Goal: Information Seeking & Learning: Find specific fact

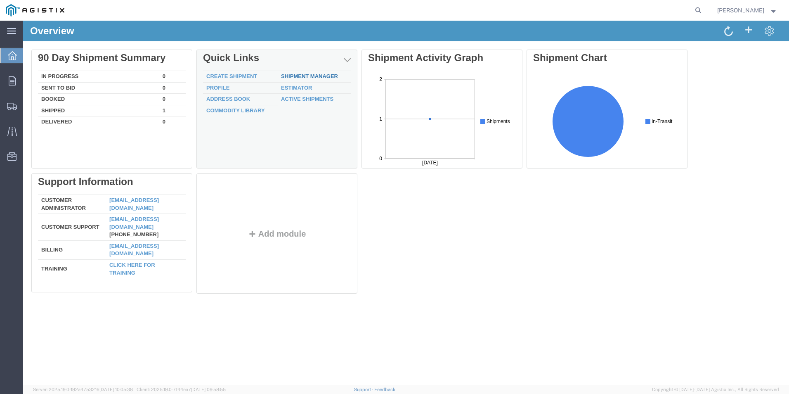
click at [305, 73] on link "Shipment Manager" at bounding box center [309, 76] width 57 height 6
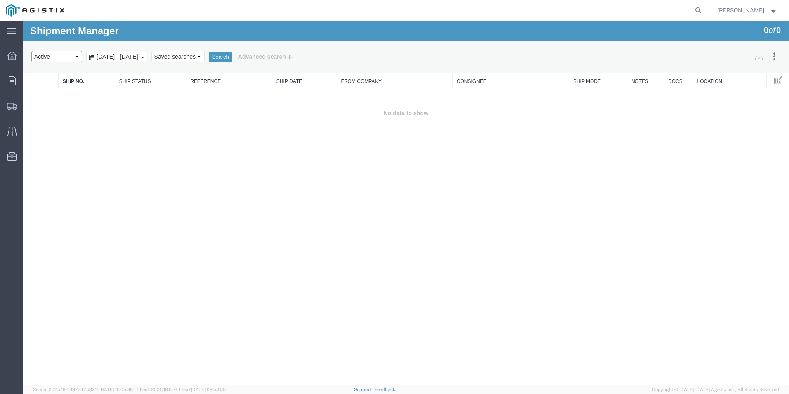
click at [76, 55] on select "Select status Active All Shipments Approved Booked Canceled Delivered Denied Ne…" at bounding box center [56, 57] width 51 height 12
select select "DELIVERED"
click at [31, 51] on select "Select status Active All Shipments Approved Booked Canceled Delivered Denied Ne…" at bounding box center [56, 57] width 51 height 12
click at [232, 56] on button "Search" at bounding box center [221, 57] width 24 height 11
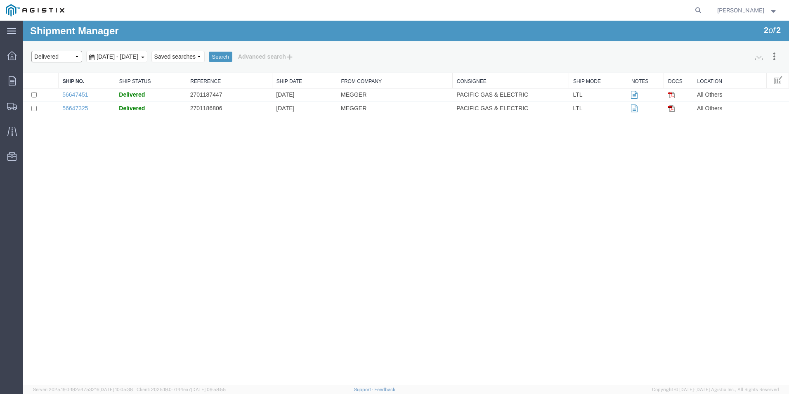
click at [77, 56] on select "Select status Active All Shipments Approved Booked Canceled Delivered Denied Ne…" at bounding box center [56, 57] width 51 height 12
select select "ALL"
click at [31, 51] on select "Select status Active All Shipments Approved Booked Canceled Delivered Denied Ne…" at bounding box center [56, 57] width 51 height 12
click at [232, 54] on button "Search" at bounding box center [221, 57] width 24 height 11
click at [76, 56] on select "Select status Active All Shipments Approved Booked Canceled Delivered Denied Ne…" at bounding box center [56, 57] width 51 height 12
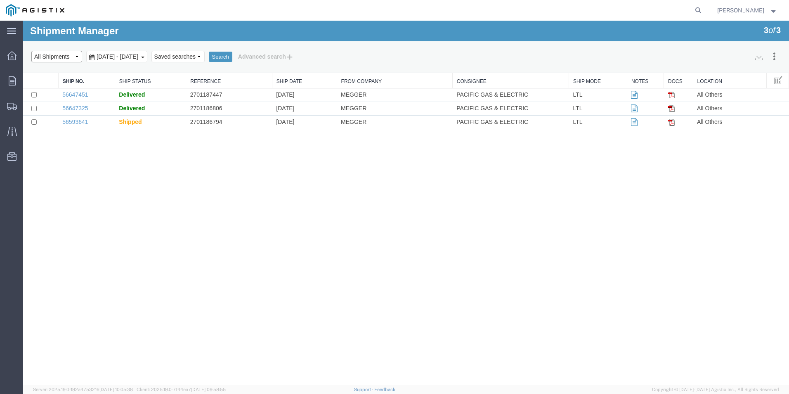
select select "SHIPPED"
click at [31, 51] on select "Select status Active All Shipments Approved Booked Canceled Delivered Denied Ne…" at bounding box center [56, 57] width 51 height 12
click at [232, 55] on button "Search" at bounding box center [221, 57] width 24 height 11
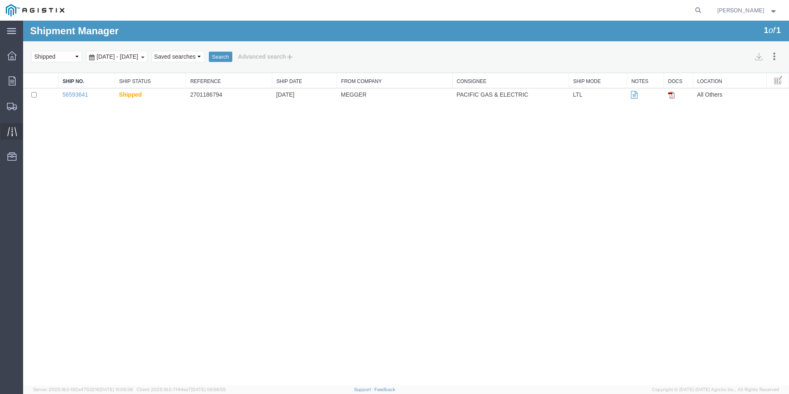
click at [8, 129] on icon at bounding box center [11, 131] width 9 height 9
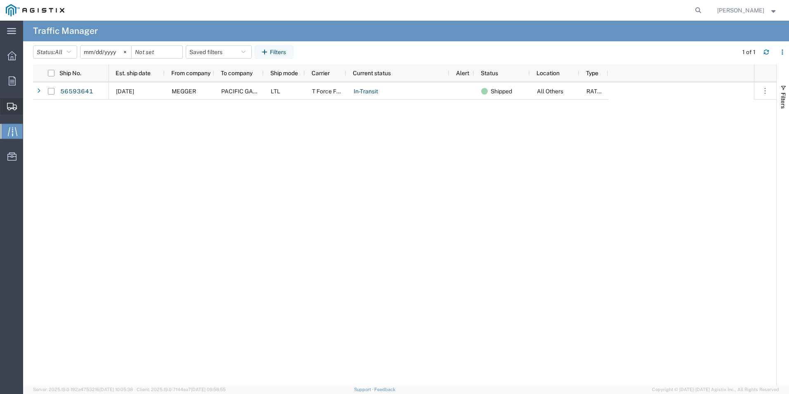
click at [28, 104] on span "Shipments" at bounding box center [26, 106] width 6 height 17
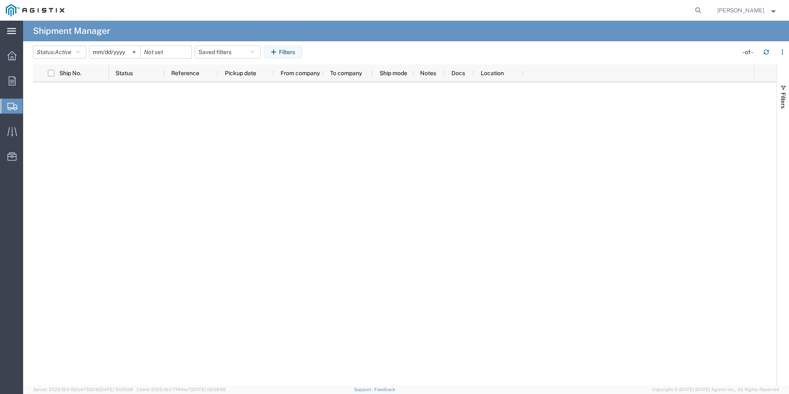
click at [12, 27] on svg-icon at bounding box center [11, 31] width 9 height 8
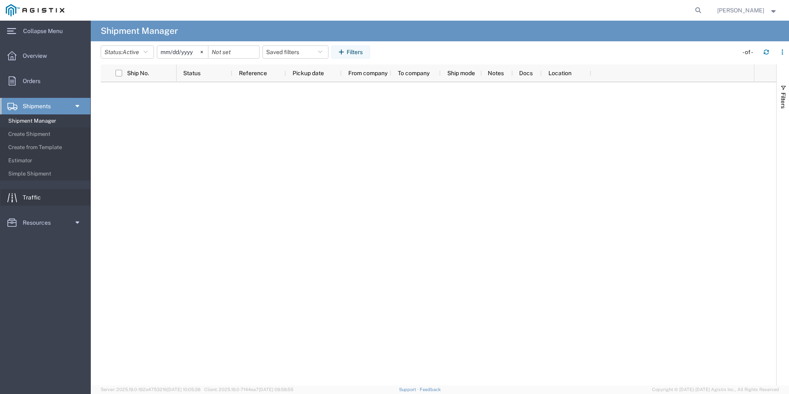
click at [34, 198] on span "Traffic" at bounding box center [35, 197] width 24 height 17
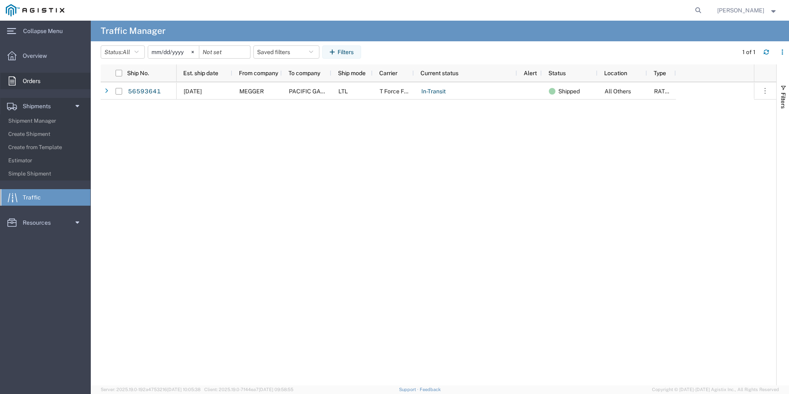
click at [34, 80] on span "Orders" at bounding box center [35, 81] width 24 height 17
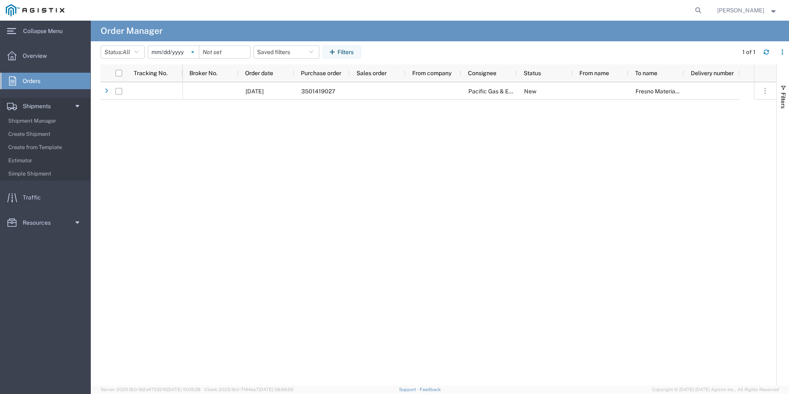
click at [194, 51] on icon at bounding box center [192, 52] width 2 height 2
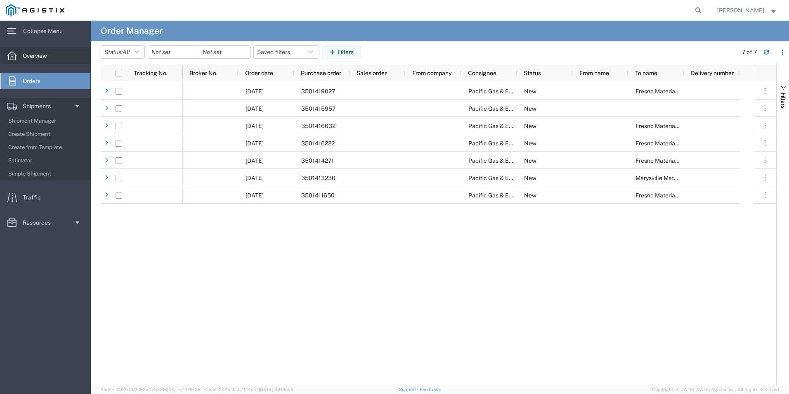
click at [44, 55] on span "Overview" at bounding box center [38, 55] width 30 height 17
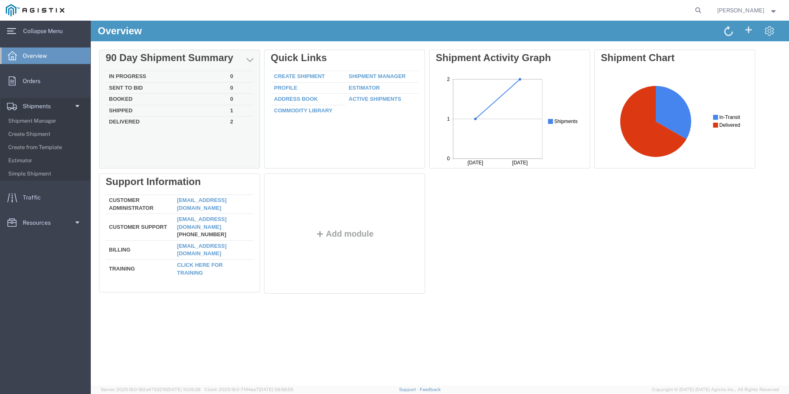
click at [123, 121] on td "Delivered" at bounding box center [166, 120] width 121 height 9
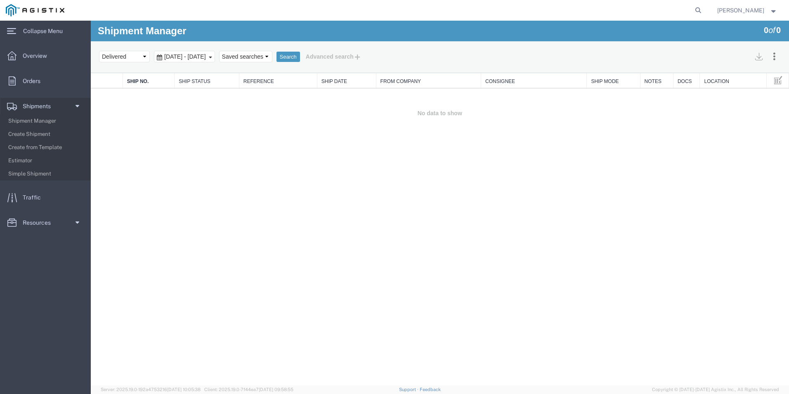
click at [212, 57] on b at bounding box center [210, 58] width 3 height 2
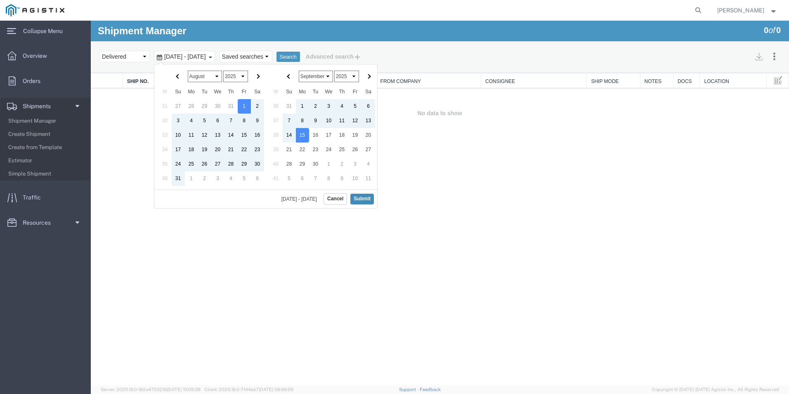
click at [363, 197] on button "Submit" at bounding box center [362, 199] width 24 height 10
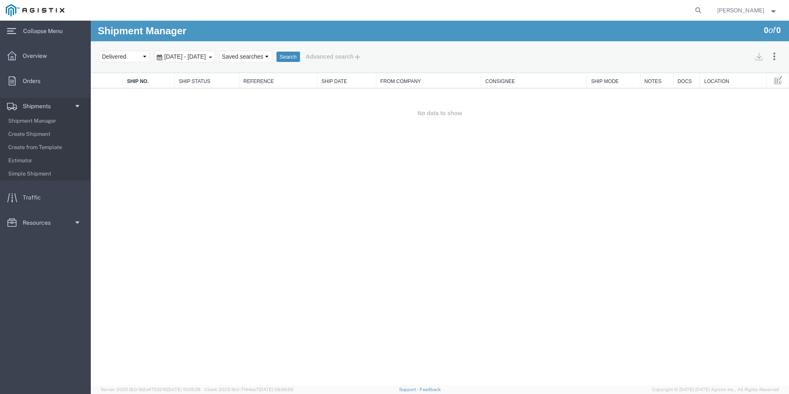
click at [300, 53] on button "Search" at bounding box center [288, 57] width 24 height 11
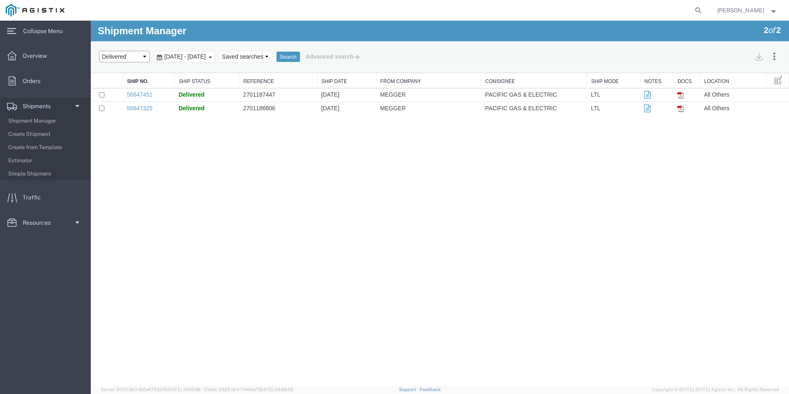
click at [143, 55] on select "Select status Active All Shipments Approved Booked Canceled Delivered Denied Ne…" at bounding box center [124, 57] width 51 height 12
select select "RECENTACTIVE"
click at [99, 51] on select "Select status Active All Shipments Approved Booked Canceled Delivered Denied Ne…" at bounding box center [124, 57] width 51 height 12
click at [300, 56] on button "Search" at bounding box center [288, 57] width 24 height 11
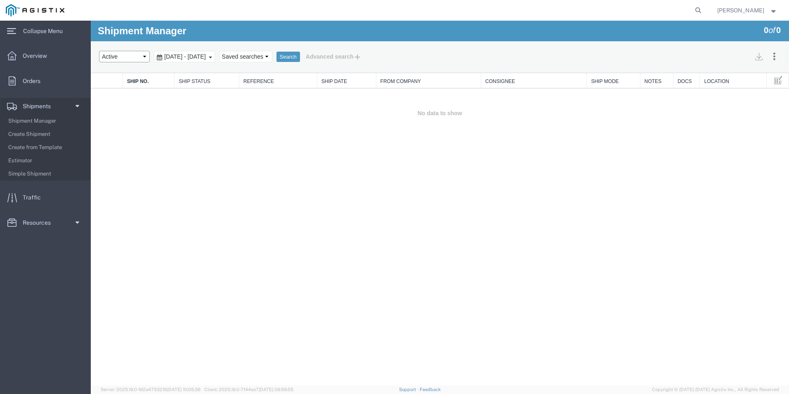
click at [144, 57] on select "Select status Active All Shipments Approved Booked Canceled Delivered Denied Ne…" at bounding box center [124, 57] width 51 height 12
select select "SHIPPED"
click at [99, 51] on select "Select status Active All Shipments Approved Booked Canceled Delivered Denied Ne…" at bounding box center [124, 57] width 51 height 12
click at [300, 54] on button "Search" at bounding box center [288, 57] width 24 height 11
click at [30, 120] on span "Shipment Manager" at bounding box center [46, 121] width 76 height 17
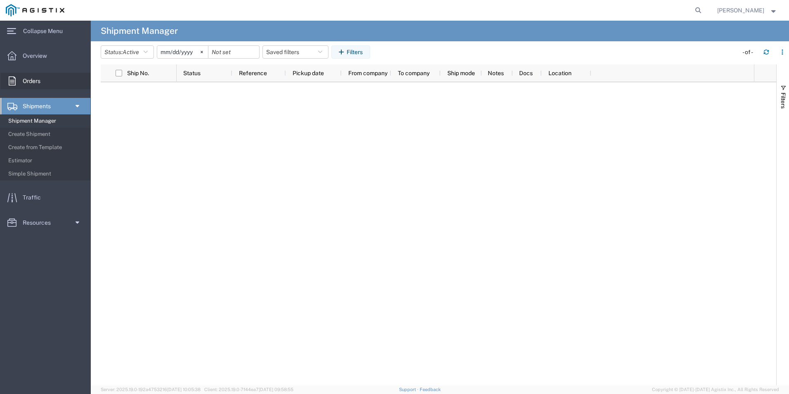
click at [28, 80] on span "Orders" at bounding box center [35, 81] width 24 height 17
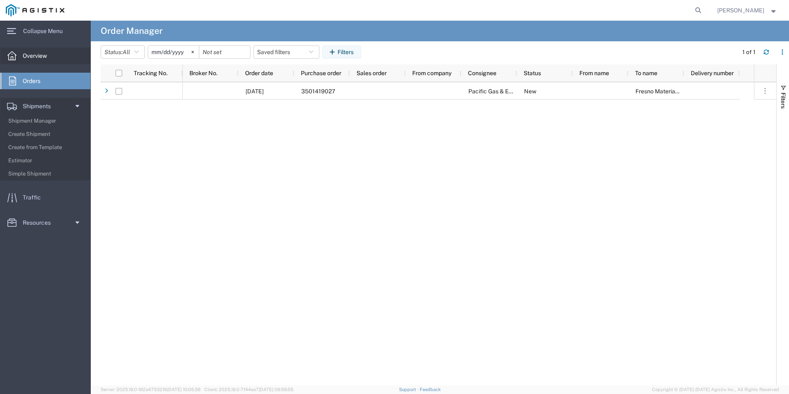
click at [30, 55] on span "Overview" at bounding box center [38, 55] width 30 height 17
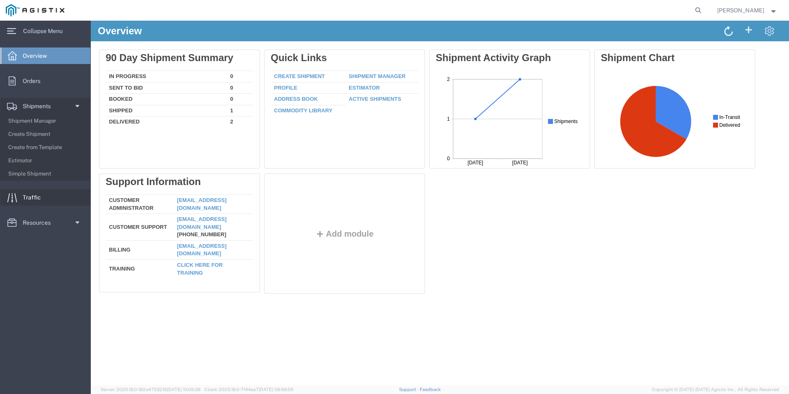
click at [32, 196] on span "Traffic" at bounding box center [35, 197] width 24 height 17
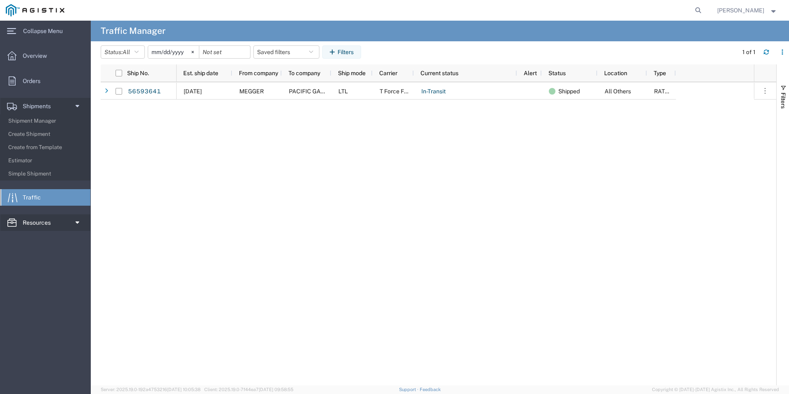
click at [28, 220] on span "Resources" at bounding box center [40, 222] width 34 height 17
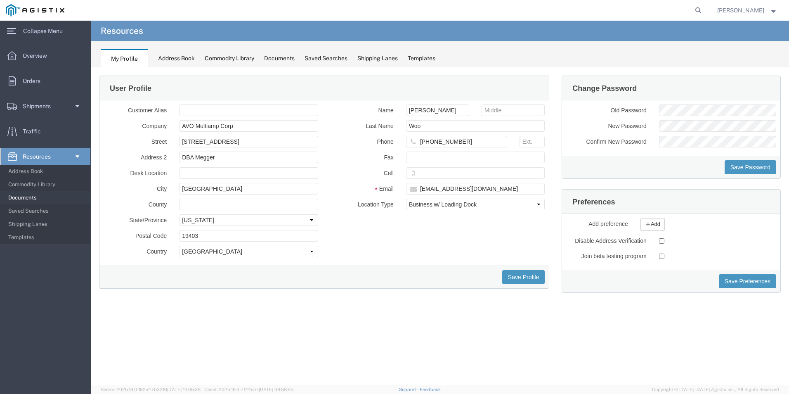
click at [38, 197] on span "Documents" at bounding box center [46, 197] width 76 height 17
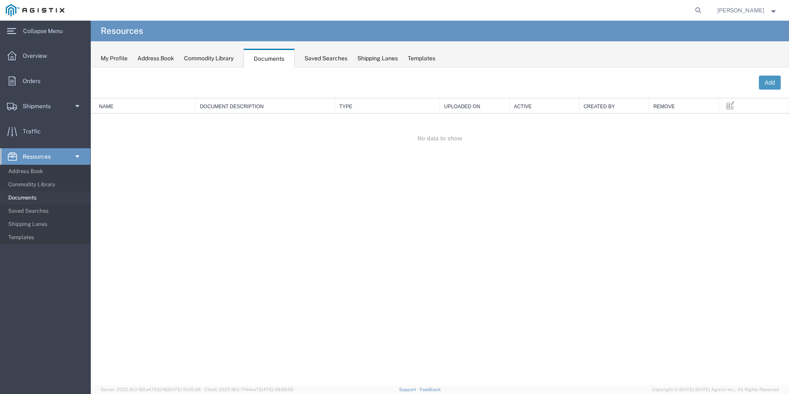
click at [111, 57] on div "My Profile" at bounding box center [114, 58] width 27 height 9
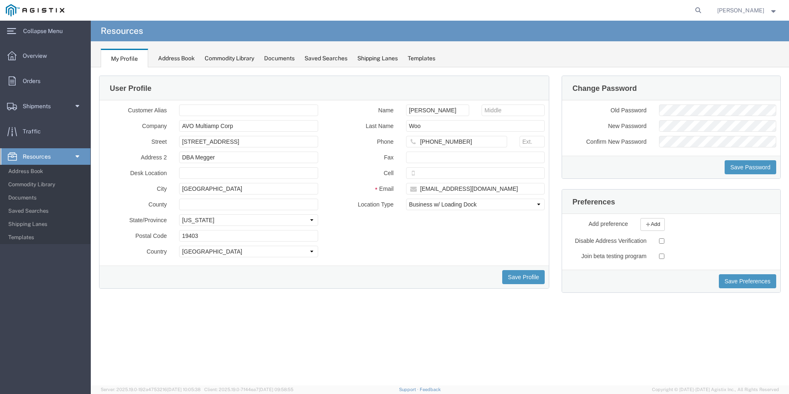
click at [323, 56] on div "Saved Searches" at bounding box center [325, 58] width 43 height 9
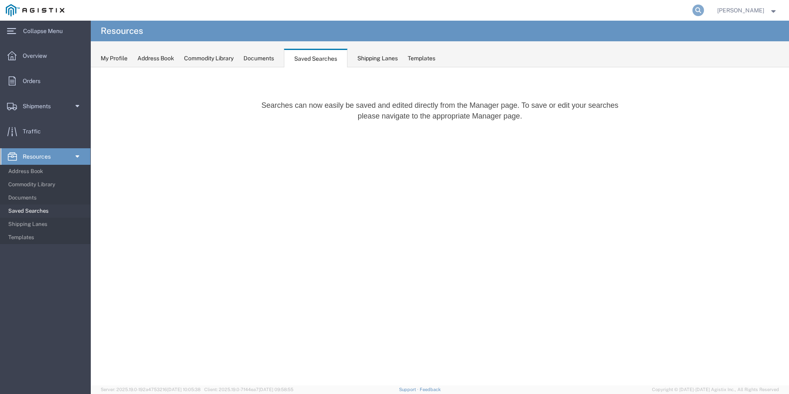
click at [704, 9] on icon at bounding box center [698, 11] width 12 height 12
type input "527730537"
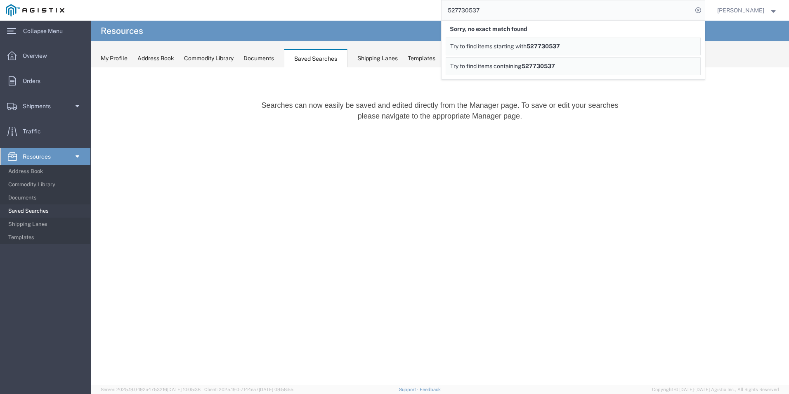
click at [526, 45] on span "Try to find items starting with" at bounding box center [488, 46] width 76 height 7
